Goal: Check status: Check status

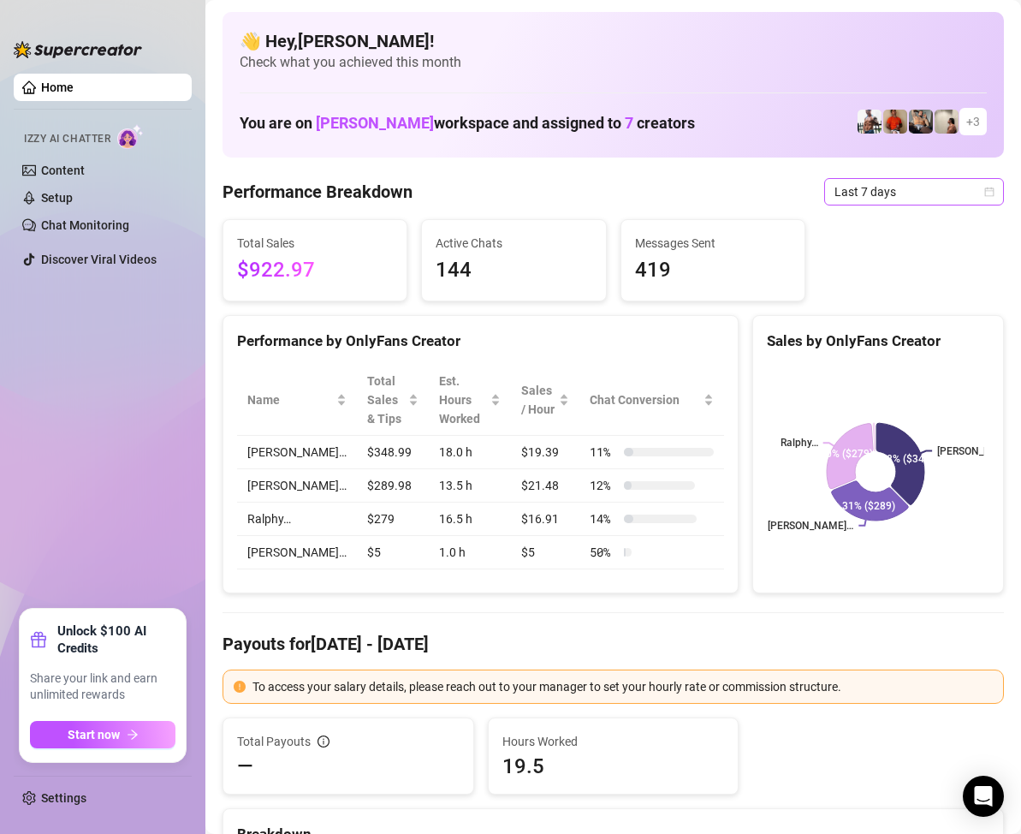
click at [985, 196] on icon "calendar" at bounding box center [989, 191] width 9 height 9
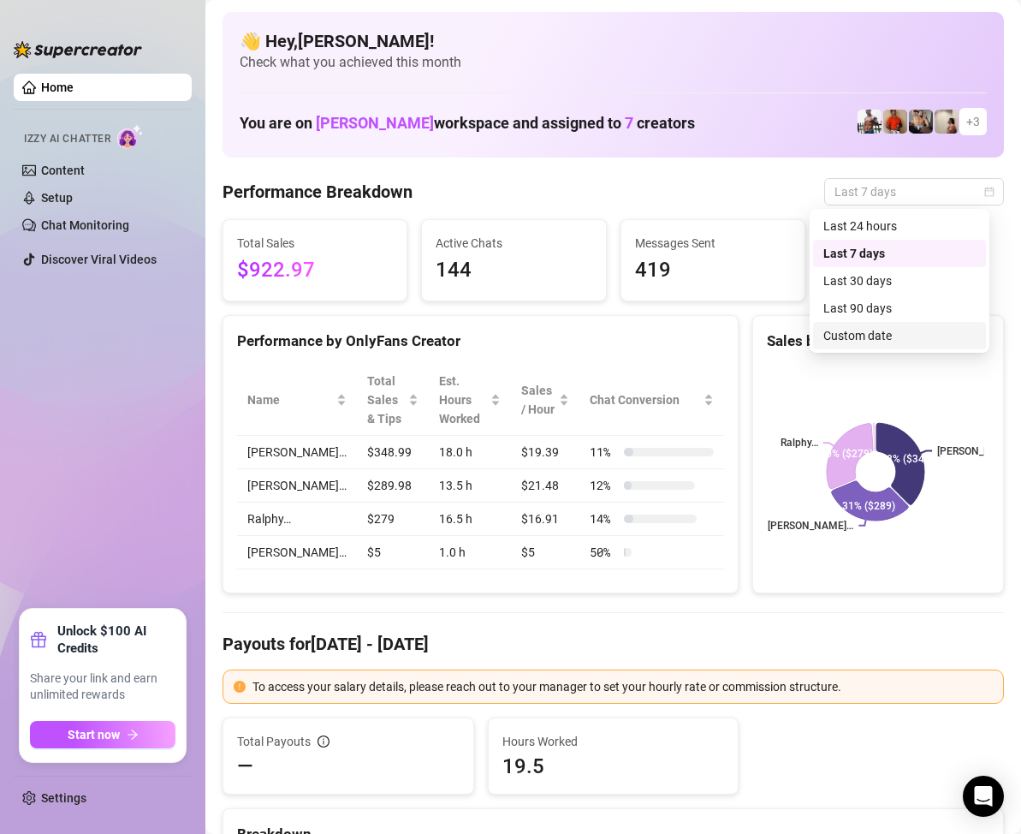
click at [898, 336] on div "Custom date" at bounding box center [899, 335] width 152 height 19
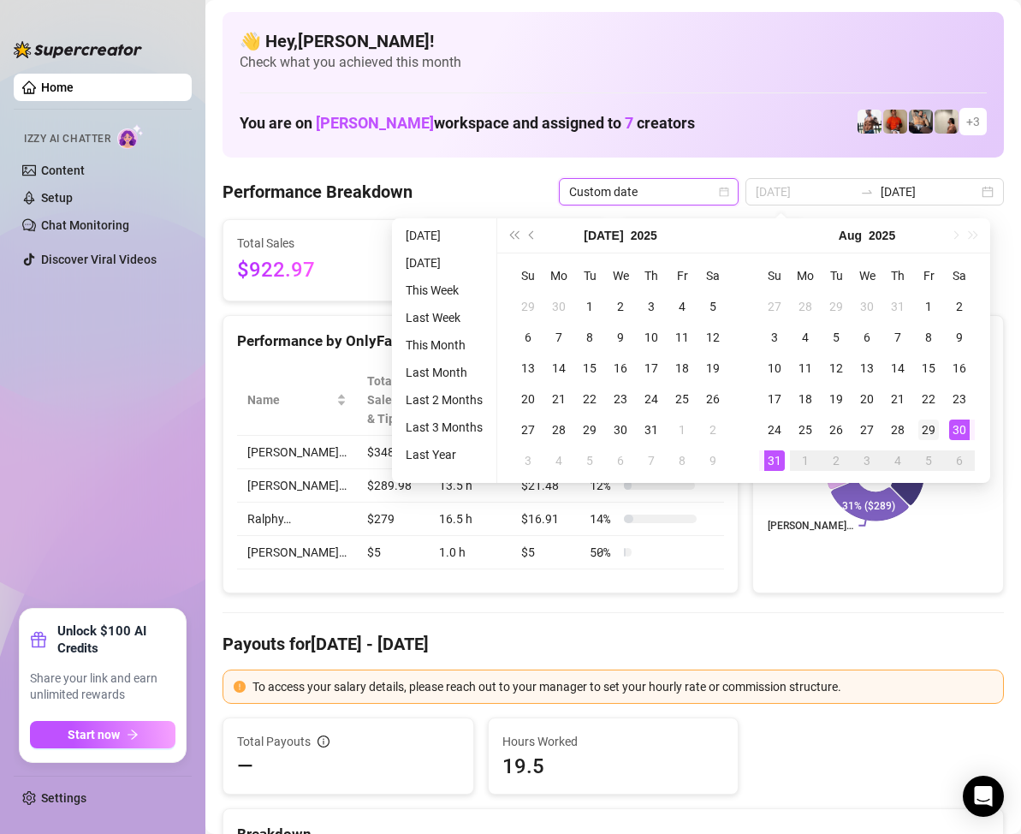
type input "[DATE]"
click at [931, 433] on div "29" at bounding box center [928, 429] width 21 height 21
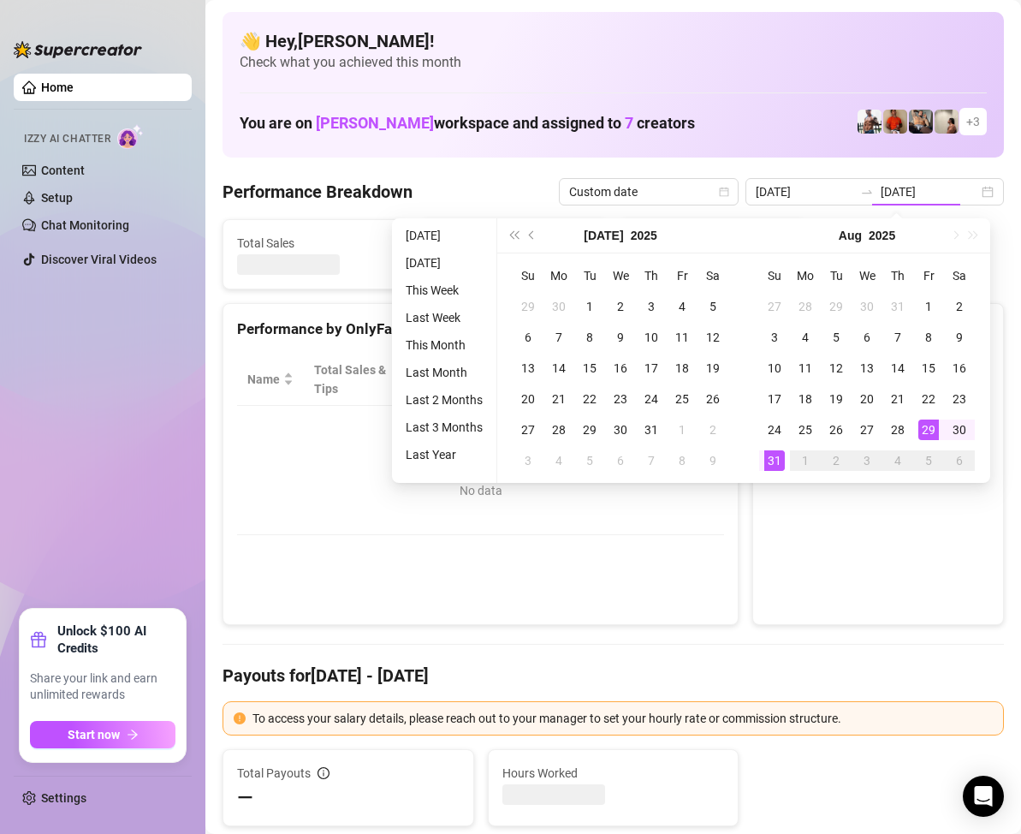
type input "[DATE]"
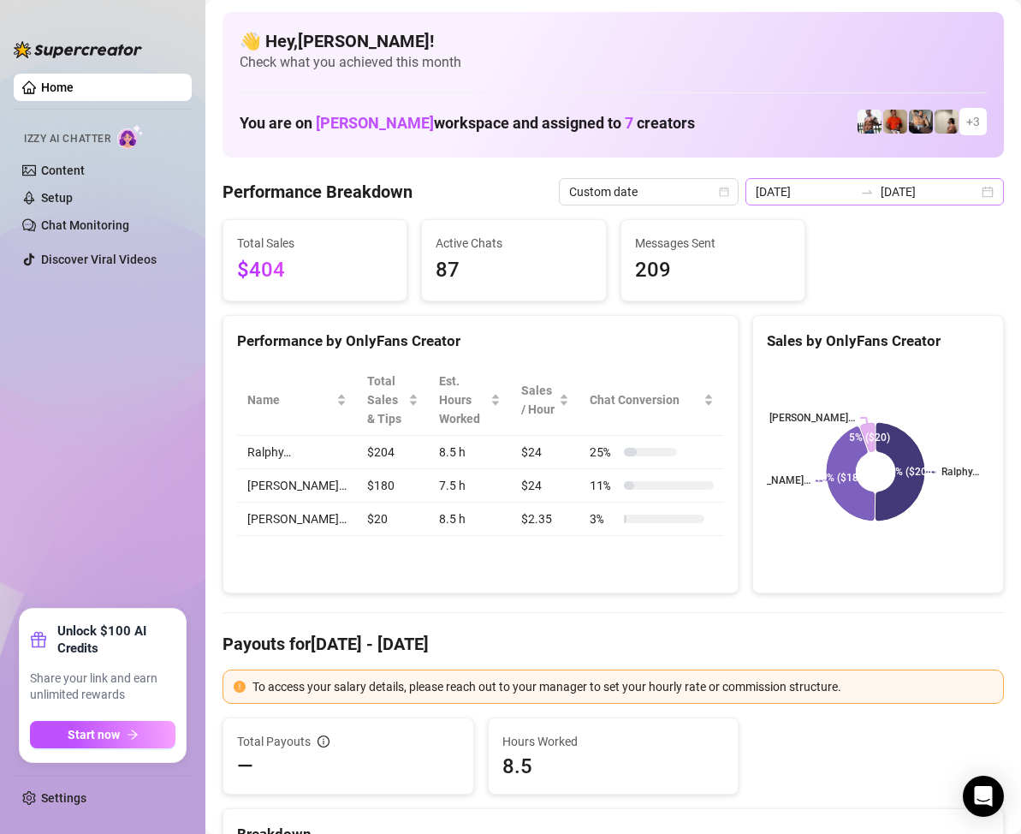
click at [972, 191] on div "[DATE] [DATE]" at bounding box center [875, 191] width 259 height 27
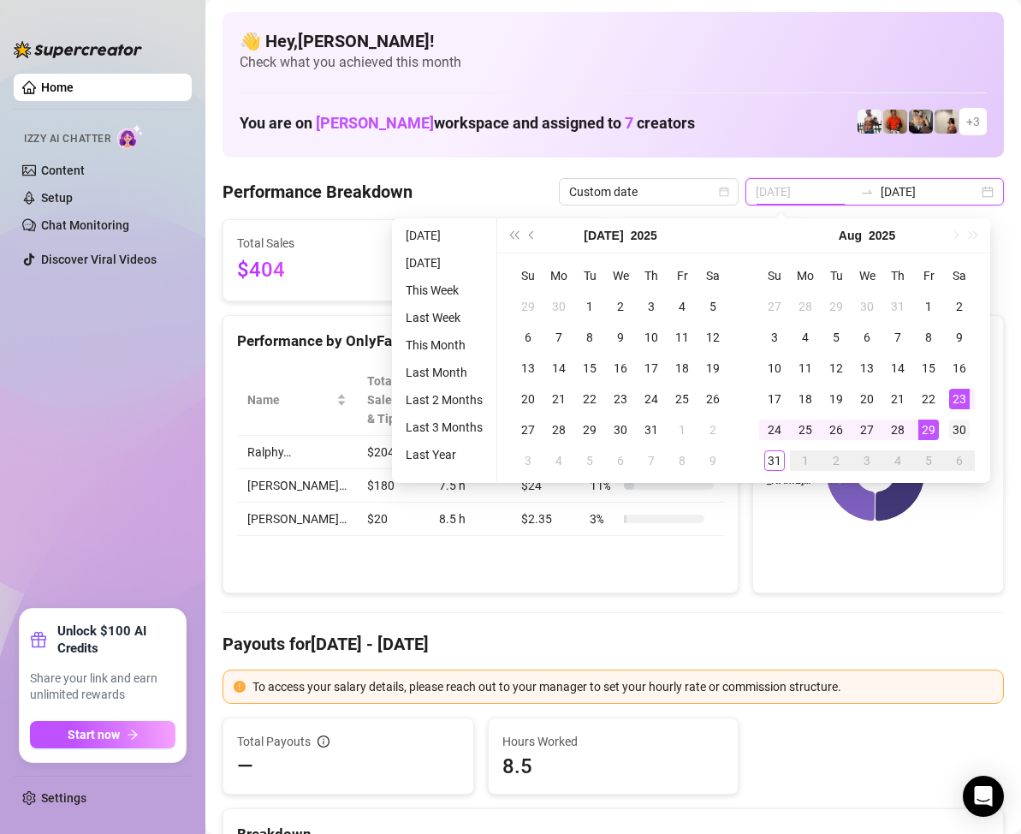
type input "[DATE]"
click at [953, 431] on div "30" at bounding box center [959, 429] width 21 height 21
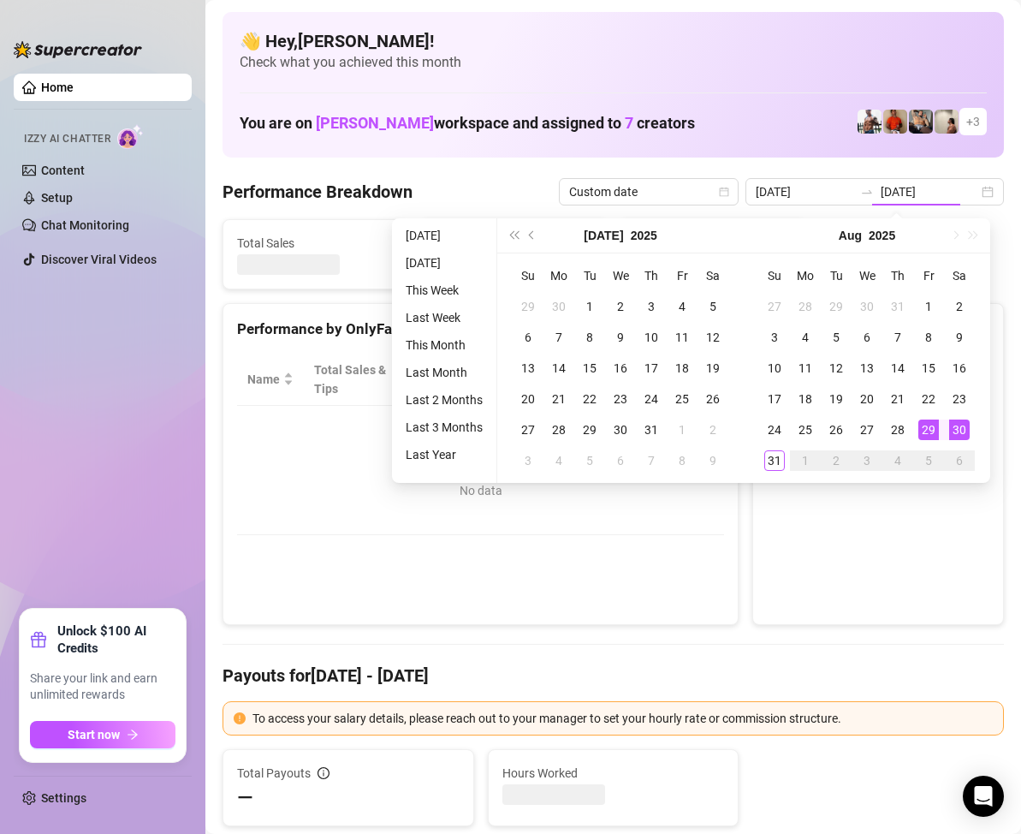
type input "[DATE]"
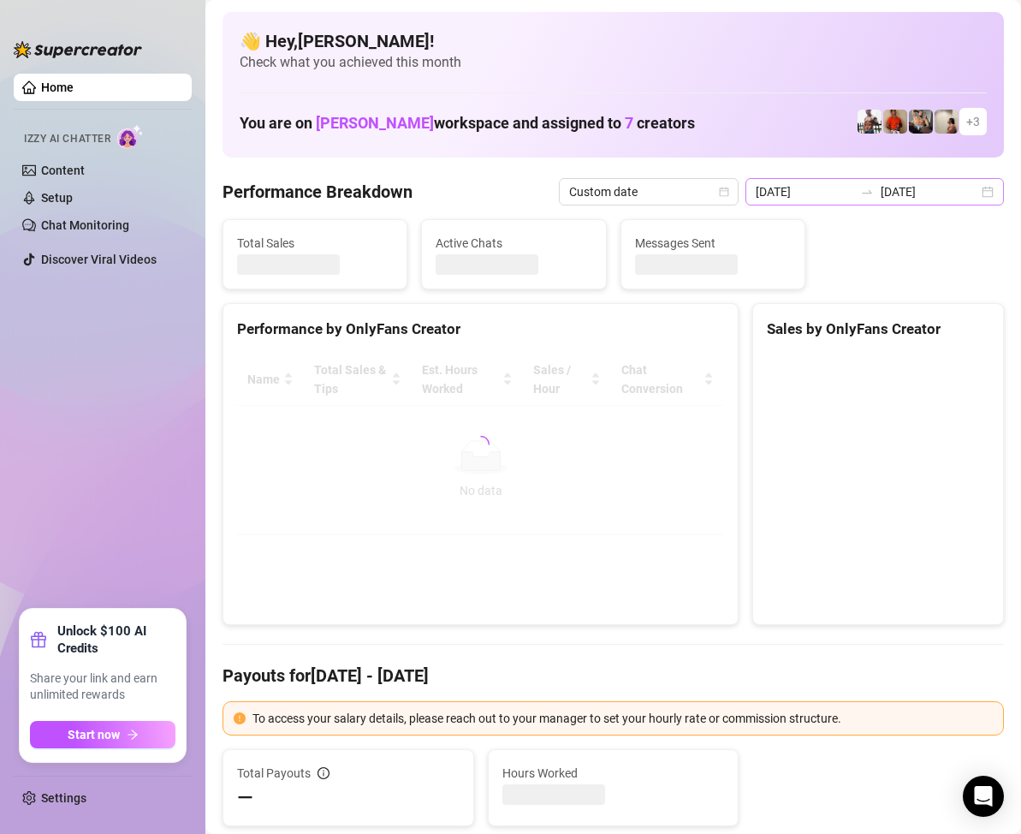
click at [976, 193] on div "[DATE] [DATE]" at bounding box center [875, 191] width 259 height 27
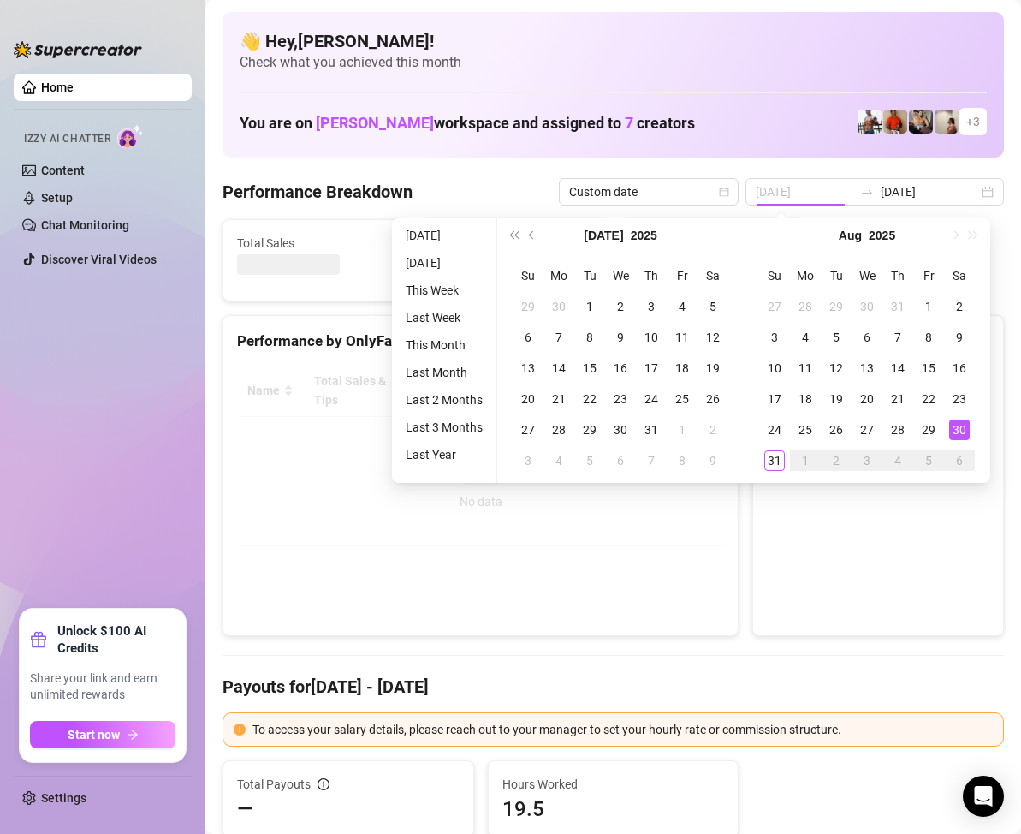
click at [954, 427] on div "30" at bounding box center [959, 429] width 21 height 21
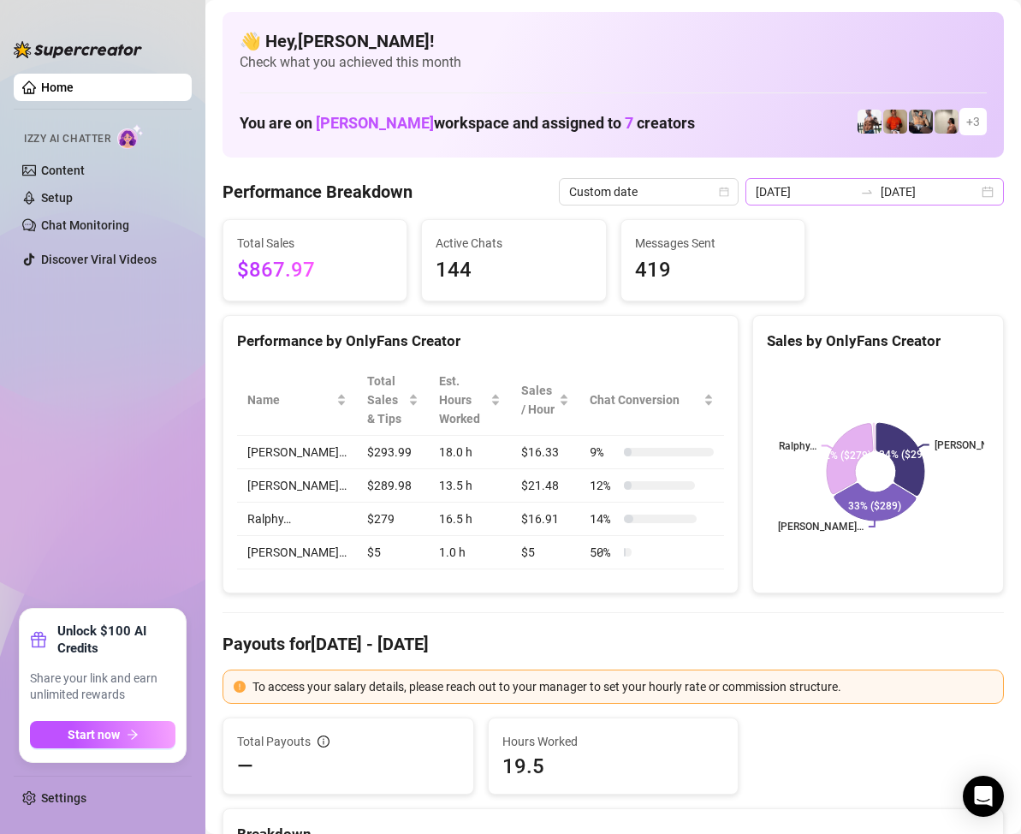
click at [976, 199] on div "[DATE] [DATE]" at bounding box center [875, 191] width 259 height 27
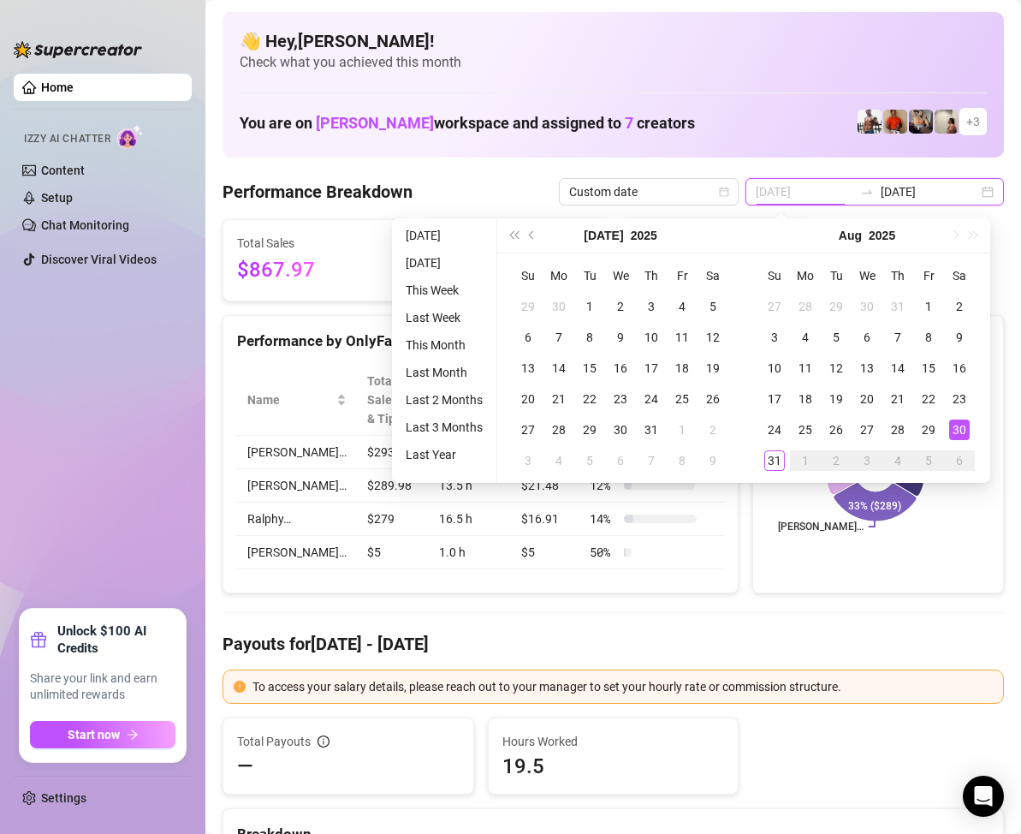
type input "[DATE]"
click at [961, 428] on div "30" at bounding box center [959, 429] width 21 height 21
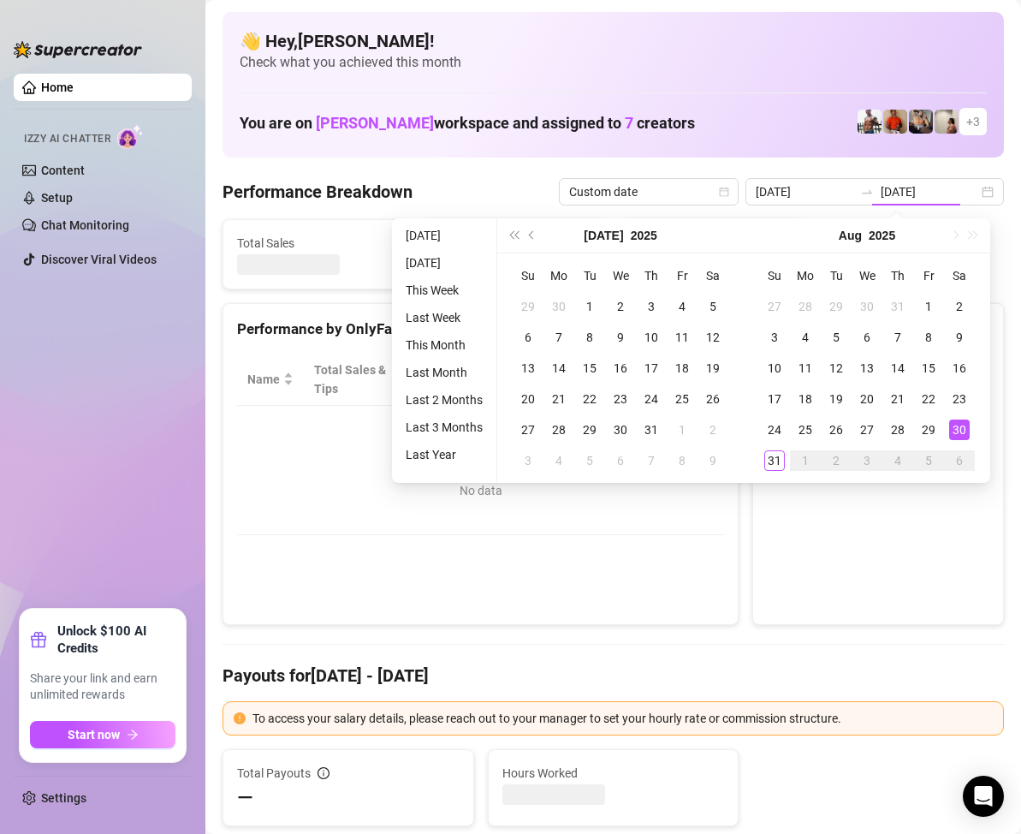
type input "[DATE]"
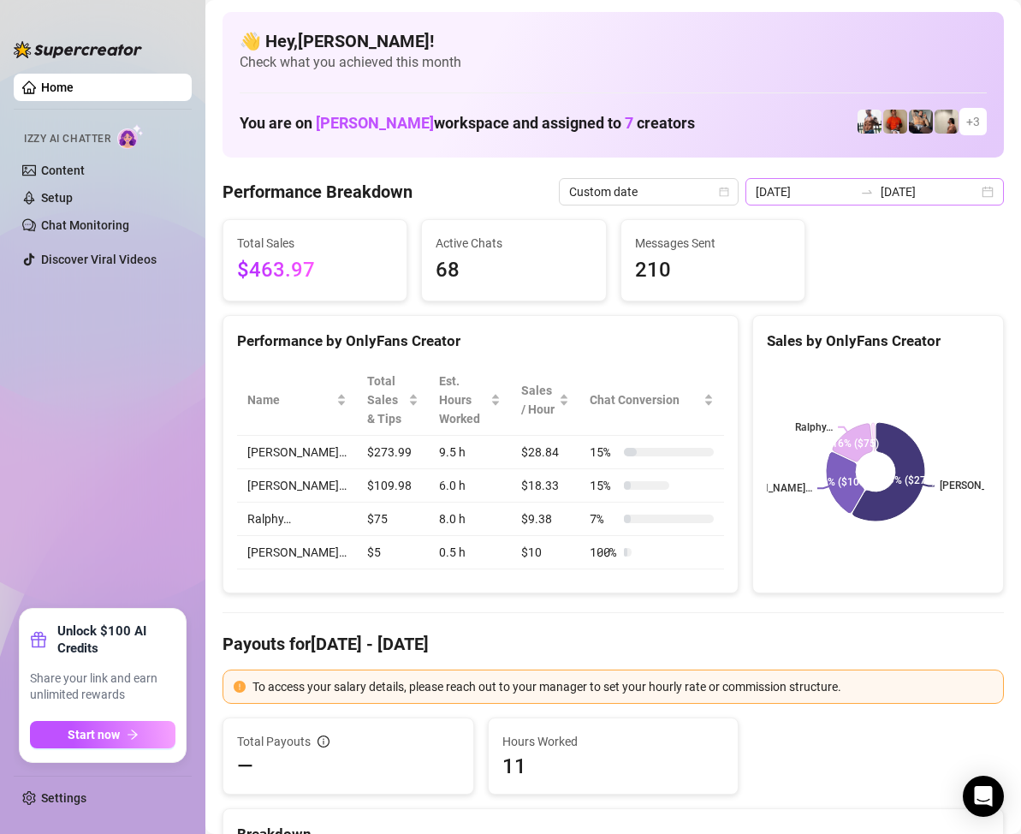
click at [974, 199] on div "[DATE] [DATE]" at bounding box center [875, 191] width 259 height 27
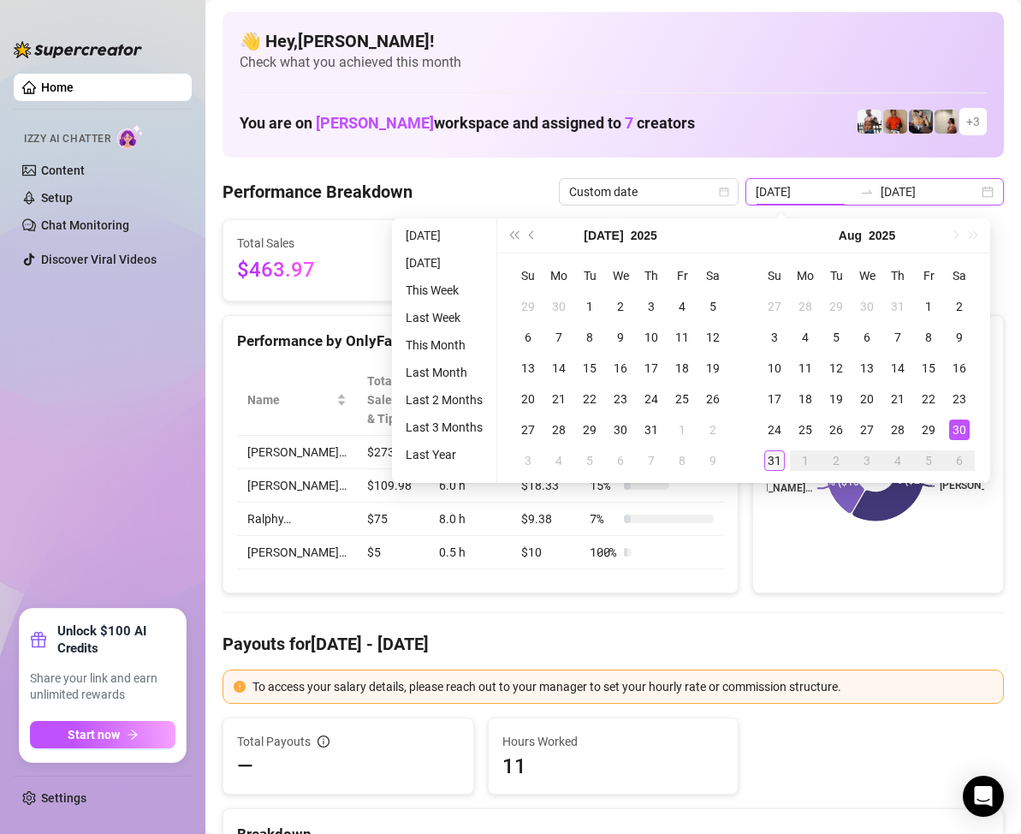
type input "[DATE]"
click at [776, 461] on div "31" at bounding box center [774, 460] width 21 height 21
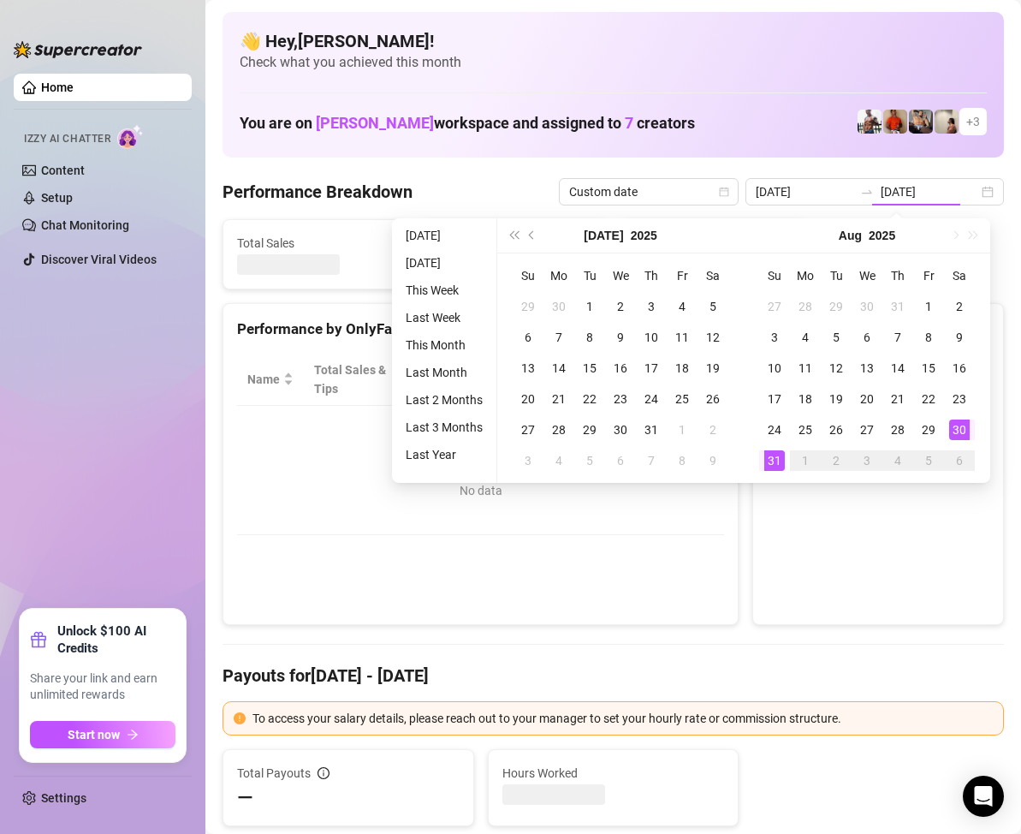
type input "[DATE]"
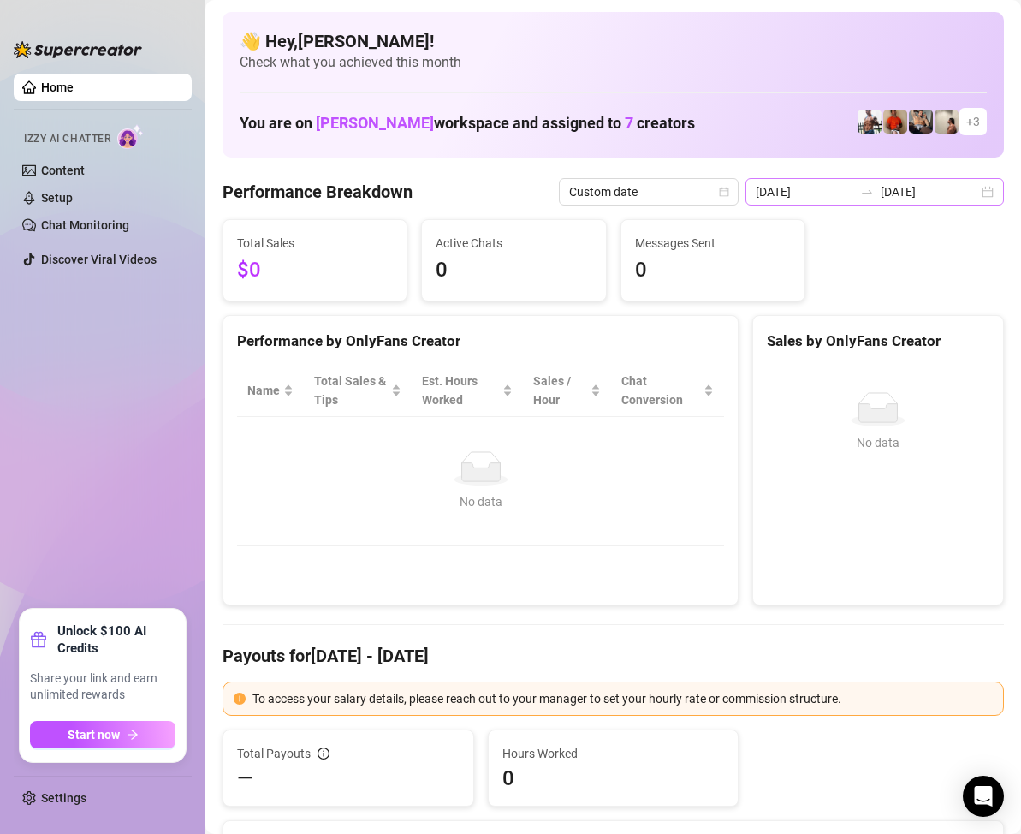
click at [978, 191] on div "[DATE] [DATE]" at bounding box center [875, 191] width 259 height 27
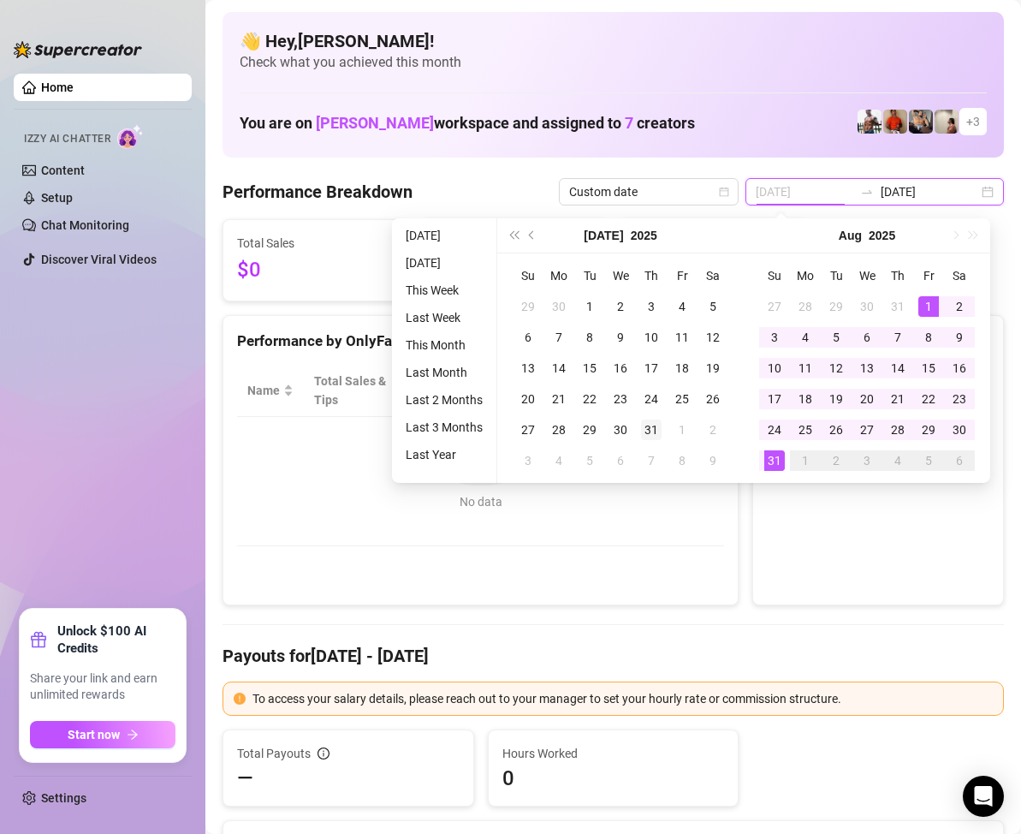
type input "[DATE]"
click at [656, 428] on div "31" at bounding box center [651, 429] width 21 height 21
type input "[DATE]"
click at [775, 458] on div "31" at bounding box center [774, 460] width 21 height 21
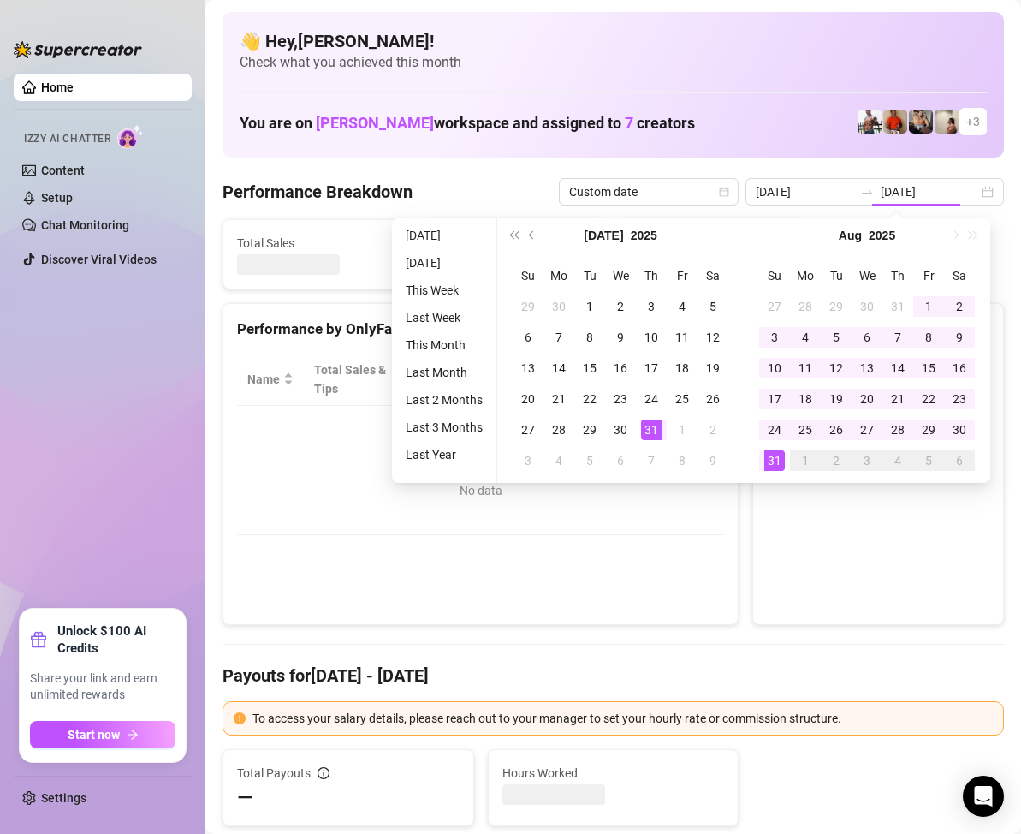
type input "[DATE]"
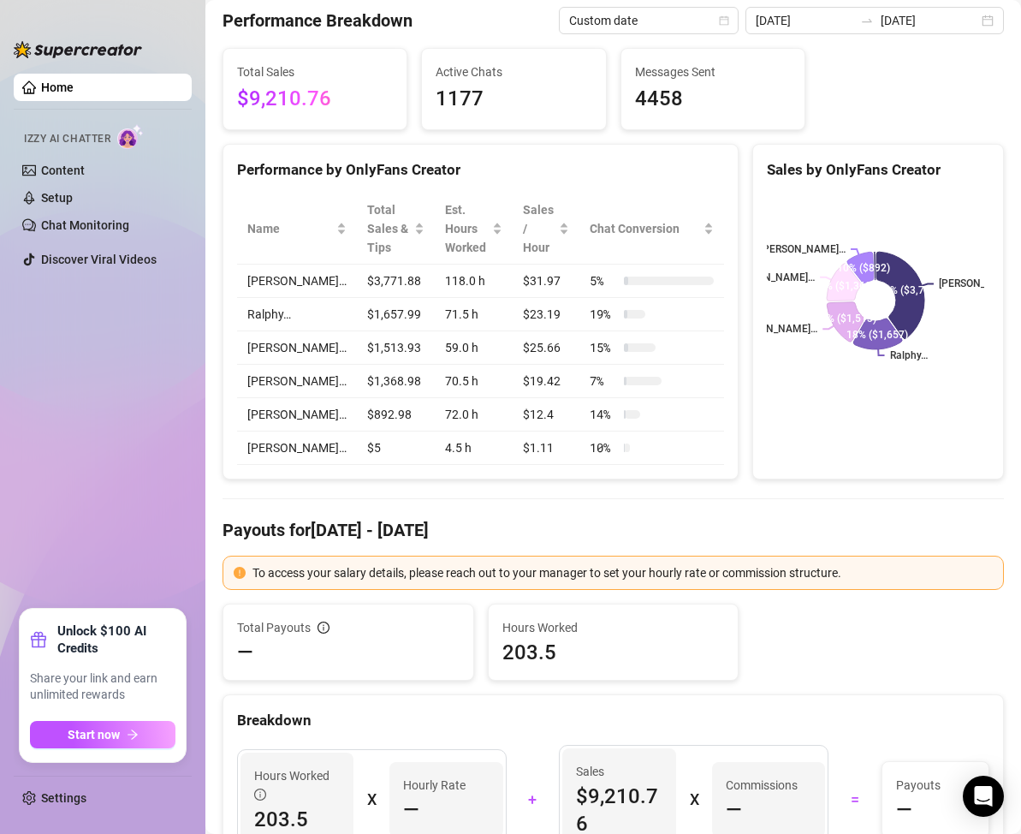
scroll to position [86, 0]
